Goal: Transaction & Acquisition: Purchase product/service

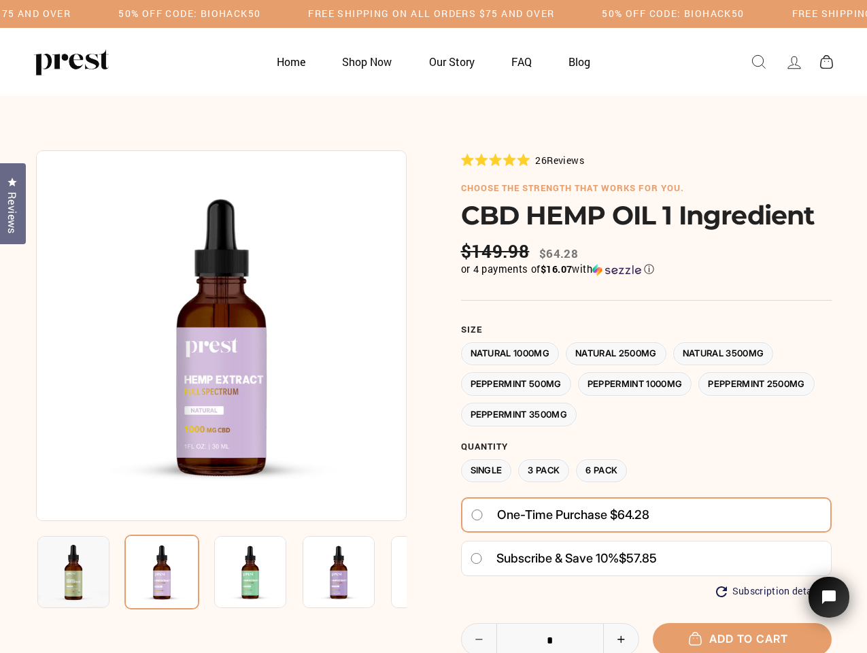
click at [433, 326] on div at bounding box center [433, 495] width 795 height 690
click at [260, 14] on h5 "50% OFF CODE: BIOHACK50" at bounding box center [189, 14] width 142 height 12
click at [221, 335] on img at bounding box center [221, 335] width 371 height 371
click at [221, 572] on img at bounding box center [250, 572] width 72 height 72
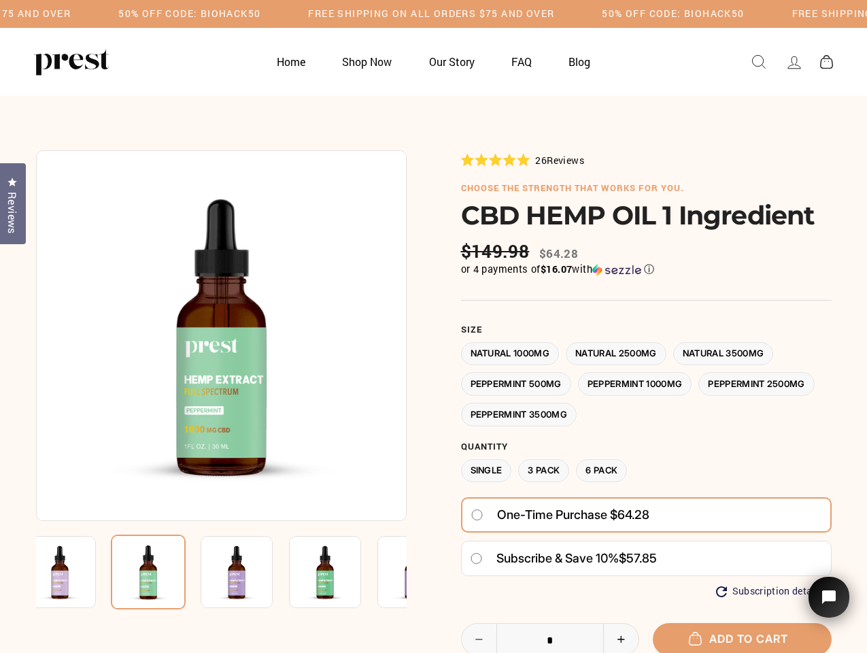
click at [73, 572] on img at bounding box center [60, 572] width 72 height 72
click at [162, 572] on img at bounding box center [148, 571] width 75 height 75
click at [250, 572] on img at bounding box center [237, 572] width 72 height 72
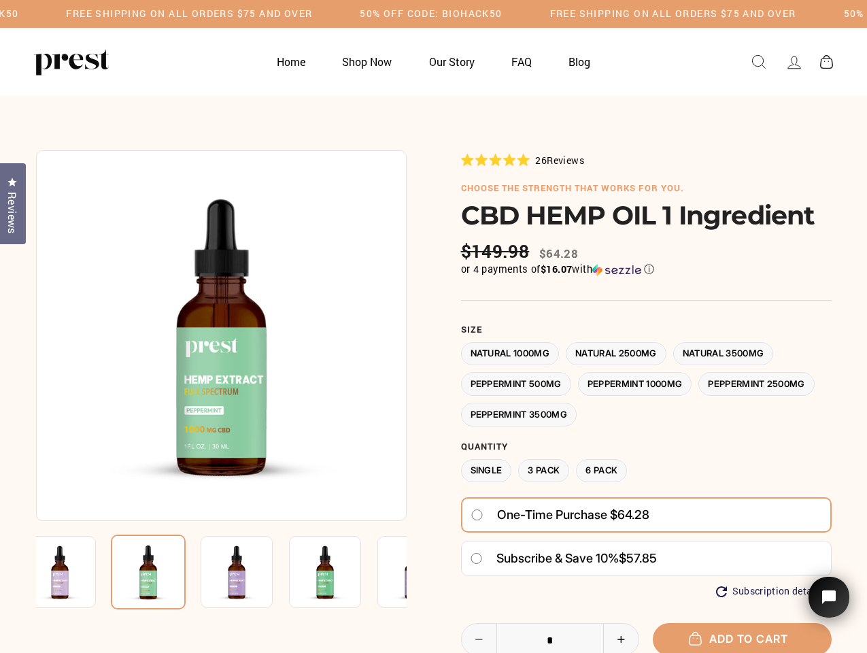
click at [250, 572] on img at bounding box center [237, 572] width 72 height 72
